Goal: Find specific page/section: Find specific page/section

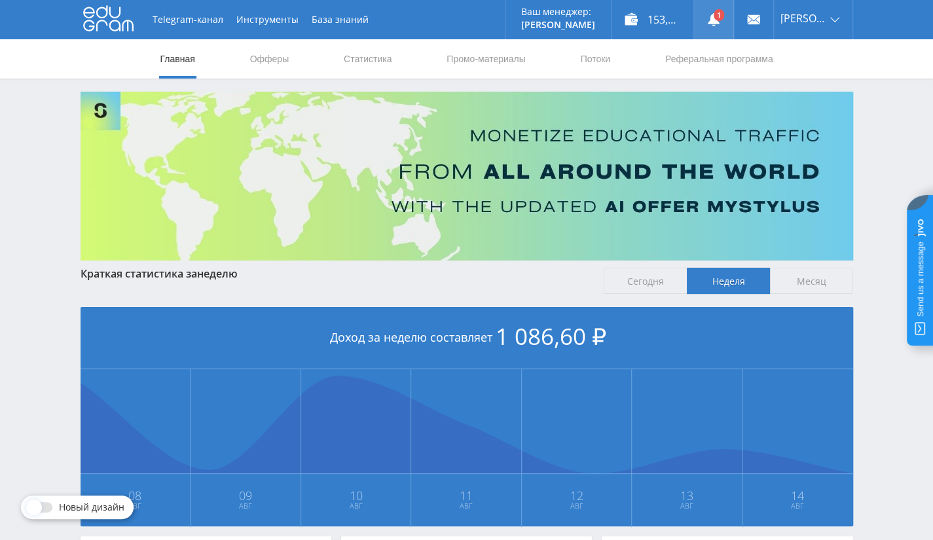
click at [713, 27] on link at bounding box center [713, 19] width 39 height 39
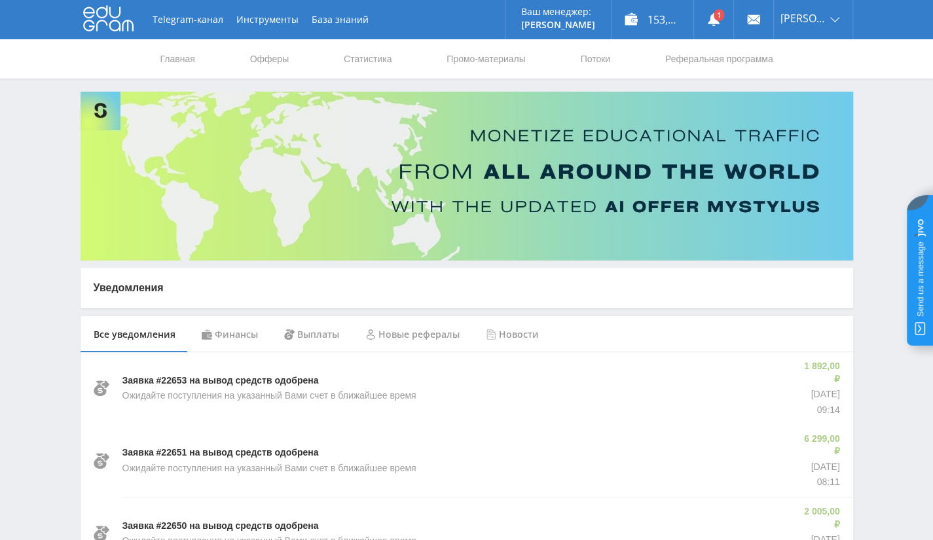
click at [231, 335] on div "Финансы" at bounding box center [229, 334] width 82 height 37
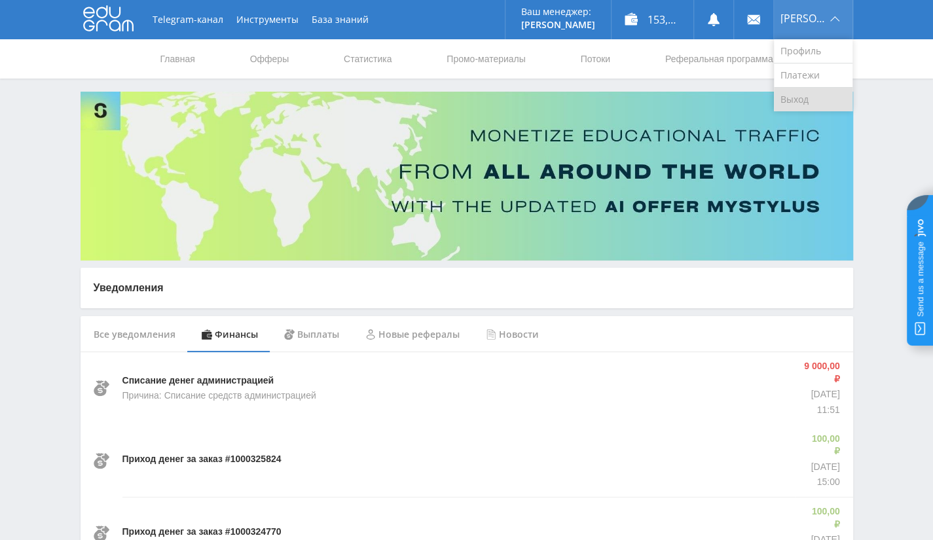
click at [800, 100] on link "Выход" at bounding box center [813, 100] width 79 height 24
